Goal: Transaction & Acquisition: Purchase product/service

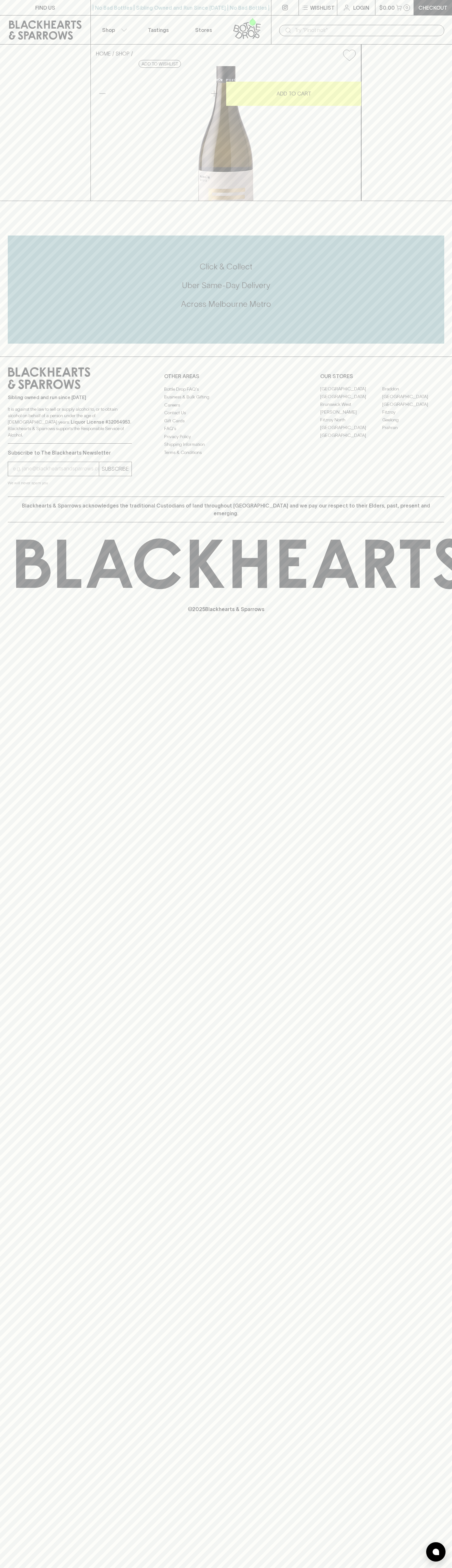
click at [358, 27] on input "text" at bounding box center [366, 30] width 144 height 10
click at [433, 343] on div "Click & Collect Uber Same-Day Delivery Across Melbourne Metro" at bounding box center [226, 285] width 436 height 116
click at [334, 1567] on html "FIND US | No Bad Bottles | Sibling Owned and Run Since 2006 | No Bad Bottles | …" at bounding box center [226, 784] width 452 height 1568
click at [9, 1316] on div "FIND US | No Bad Bottles | Sibling Owned and Run Since 2006 | No Bad Bottles | …" at bounding box center [226, 784] width 452 height 1568
